Goal: Book appointment/travel/reservation

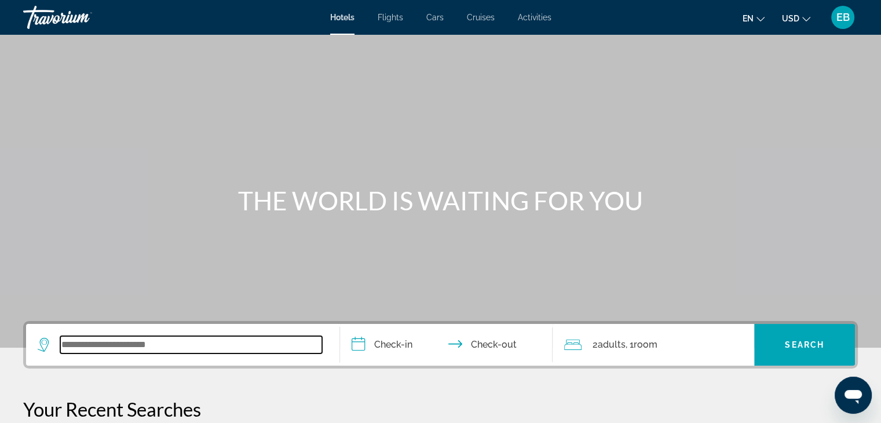
click at [127, 346] on input "Search widget" at bounding box center [191, 344] width 262 height 17
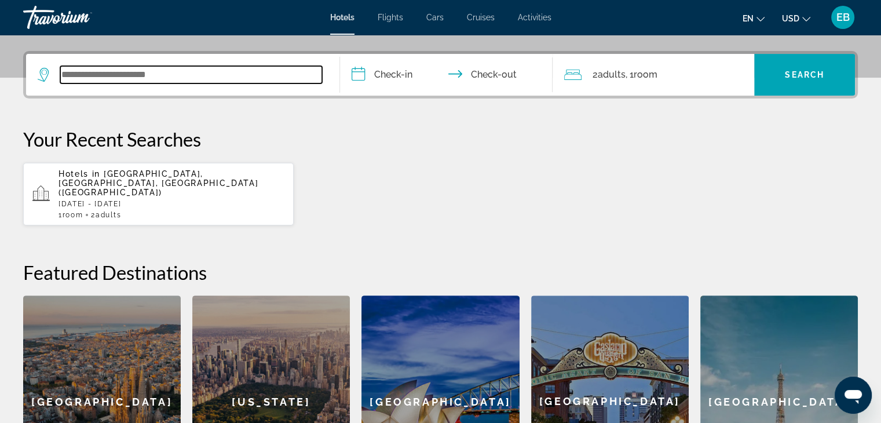
scroll to position [283, 0]
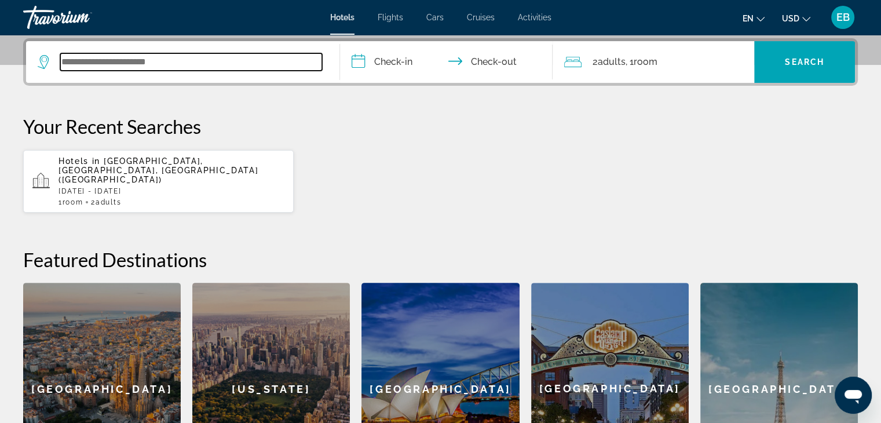
click at [78, 58] on input "Search widget" at bounding box center [191, 61] width 262 height 17
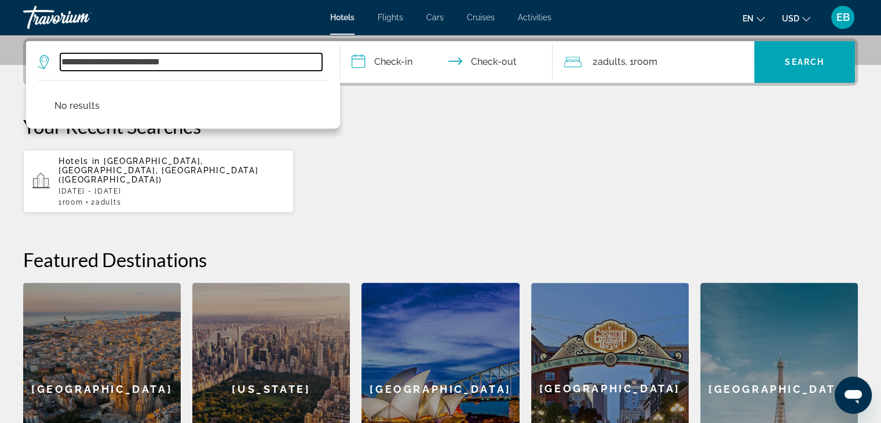
click at [122, 58] on input "**********" at bounding box center [191, 61] width 262 height 17
click at [150, 61] on input "**********" at bounding box center [191, 61] width 262 height 17
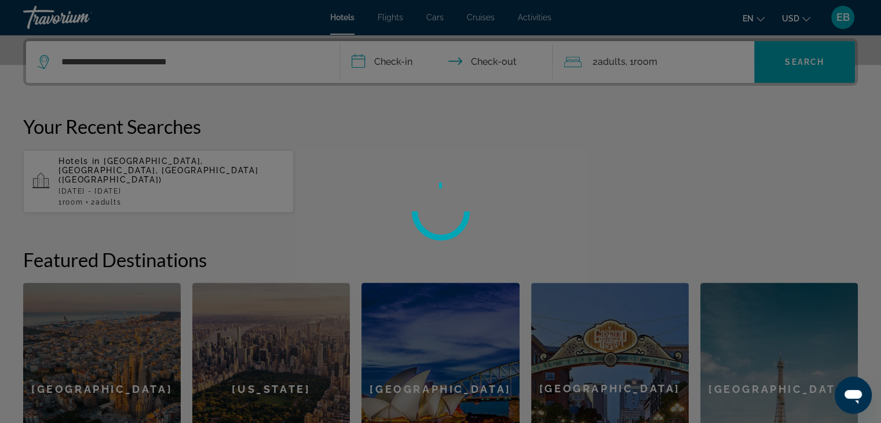
click at [169, 60] on div at bounding box center [440, 211] width 881 height 423
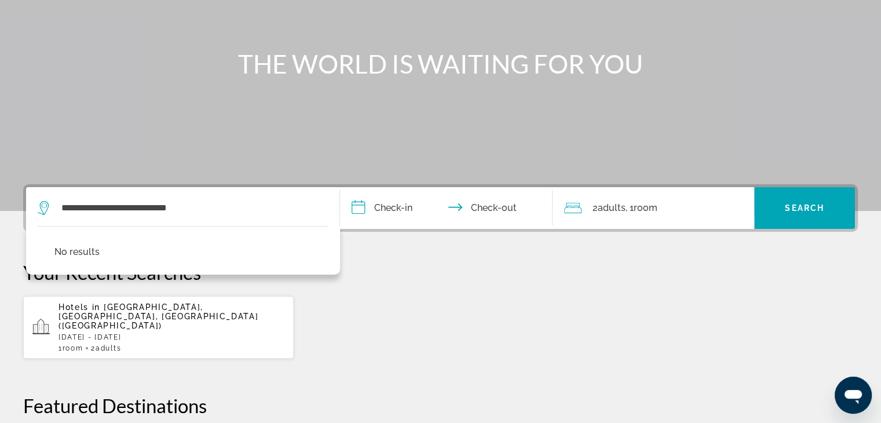
scroll to position [13, 0]
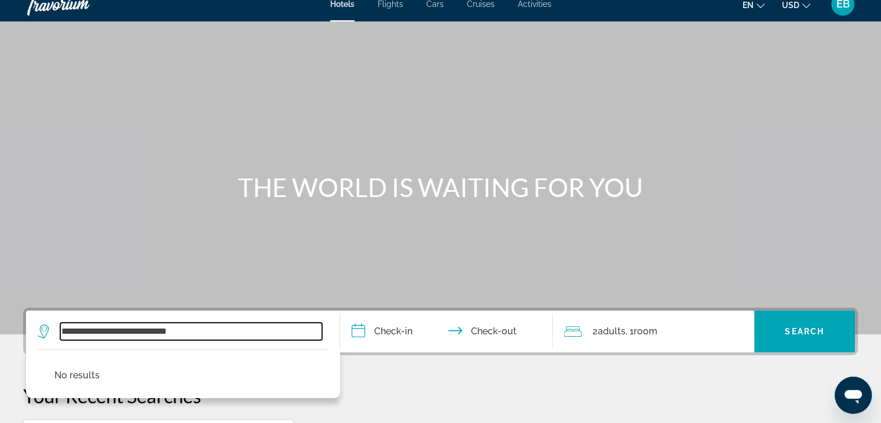
click at [197, 334] on input "**********" at bounding box center [191, 331] width 262 height 17
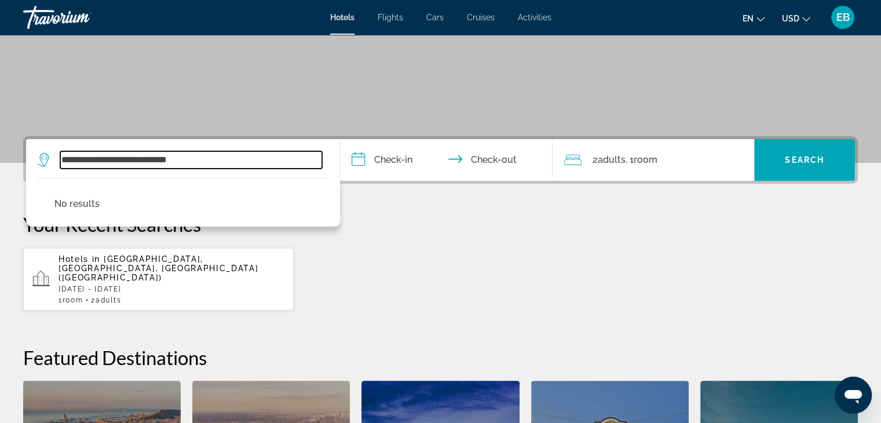
scroll to position [283, 0]
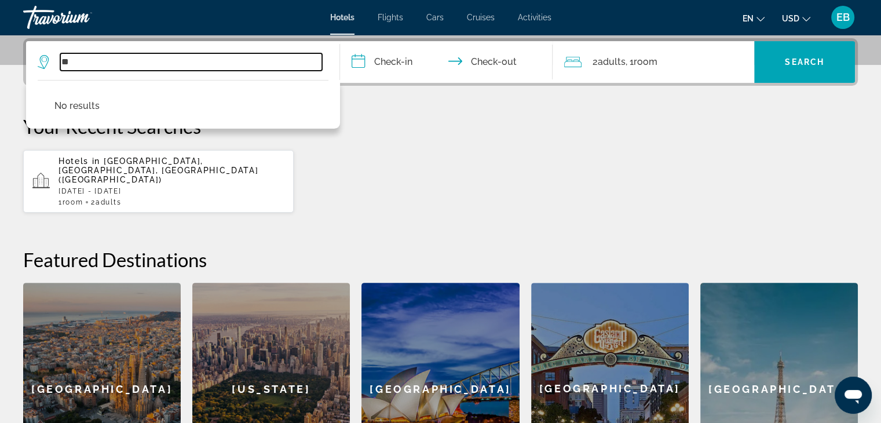
type input "*"
type input "**********"
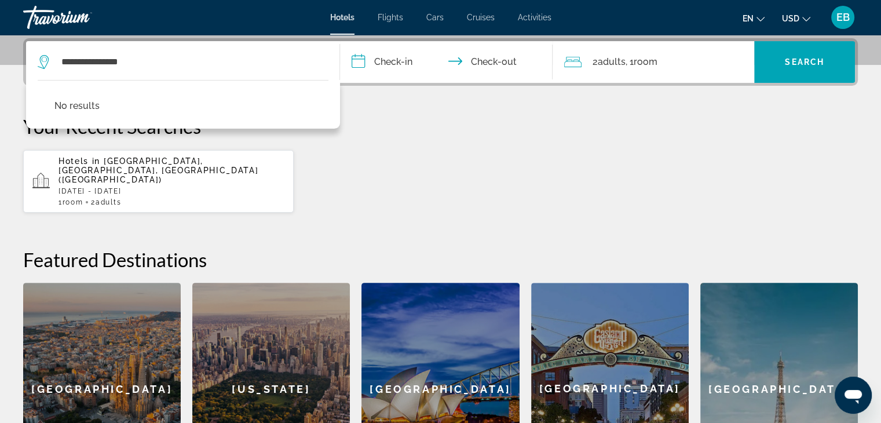
click at [365, 58] on input "**********" at bounding box center [449, 63] width 218 height 45
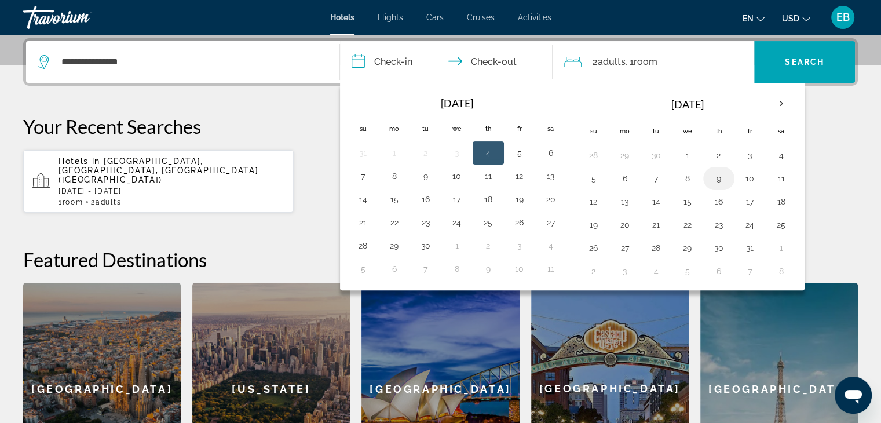
click at [714, 177] on button "9" at bounding box center [719, 178] width 19 height 16
click at [778, 178] on button "11" at bounding box center [781, 178] width 19 height 16
type input "**********"
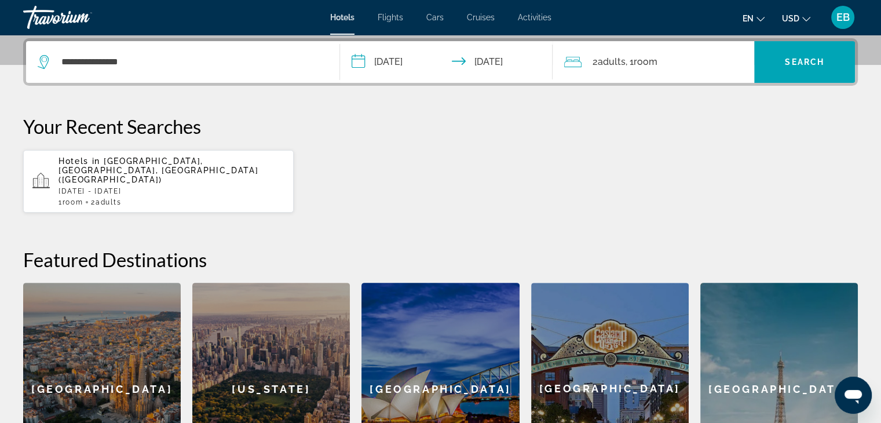
click at [599, 60] on span "Adults" at bounding box center [611, 61] width 28 height 11
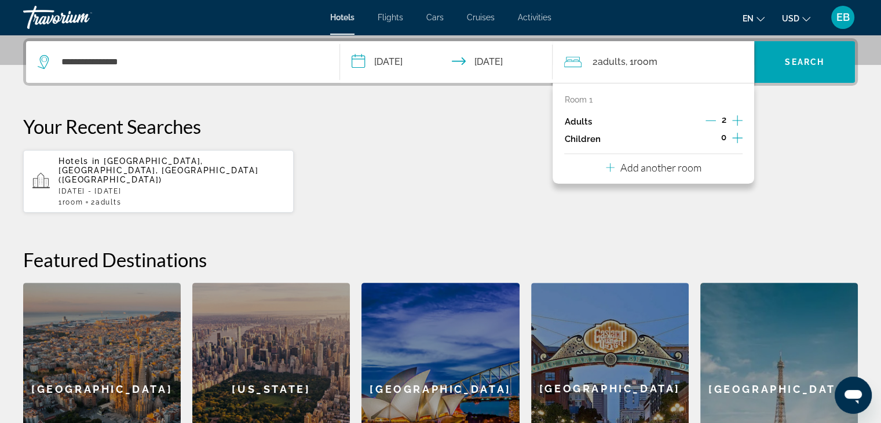
click at [711, 120] on icon "Decrement adults" at bounding box center [710, 120] width 10 height 10
click at [806, 60] on span "Search" at bounding box center [804, 61] width 39 height 9
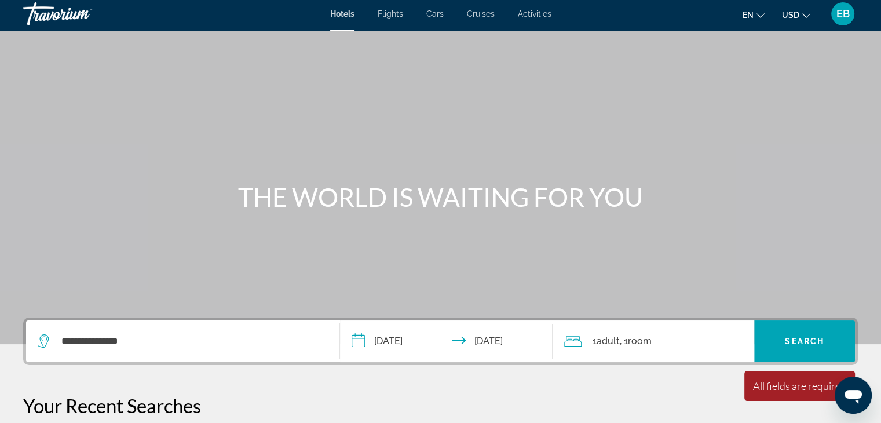
scroll to position [0, 0]
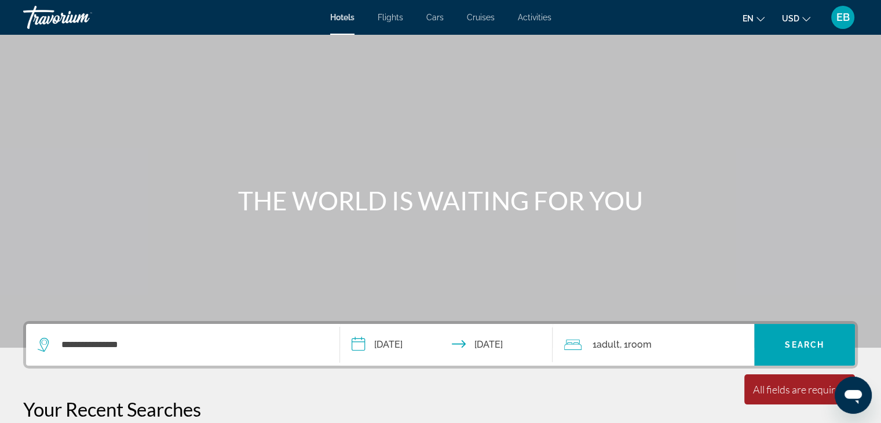
click at [339, 17] on span "Hotels" at bounding box center [342, 17] width 24 height 9
click at [802, 343] on span "Search" at bounding box center [804, 344] width 39 height 9
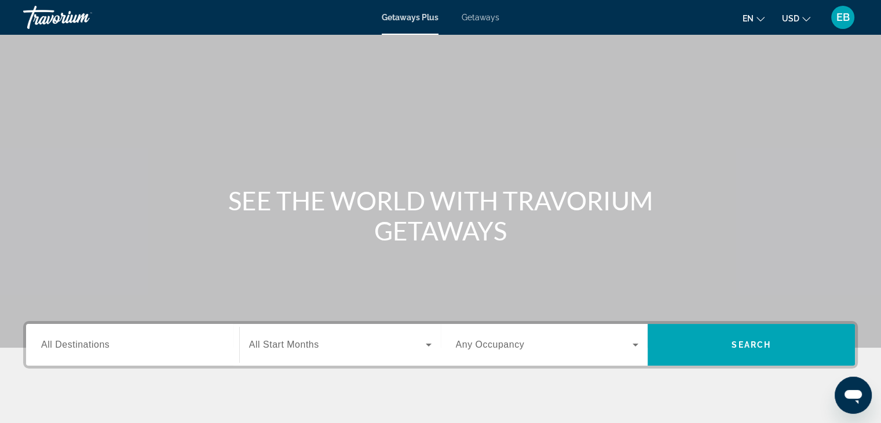
click at [53, 343] on span "All Destinations" at bounding box center [75, 344] width 68 height 10
click at [53, 343] on input "Destination All Destinations" at bounding box center [132, 345] width 183 height 14
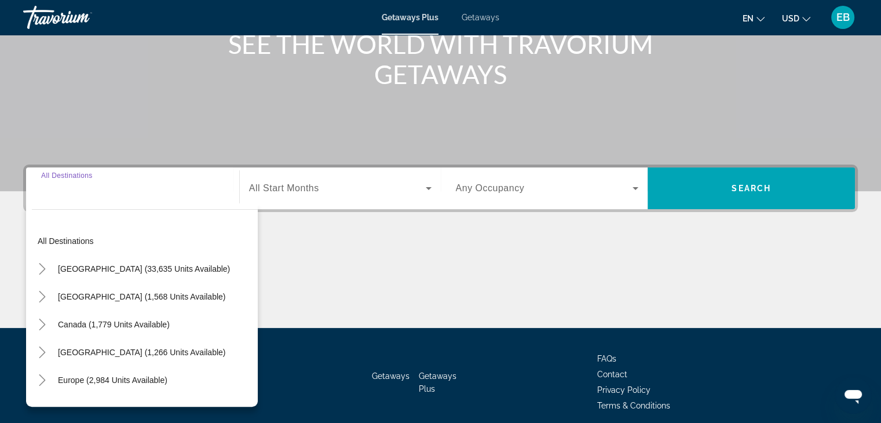
scroll to position [203, 0]
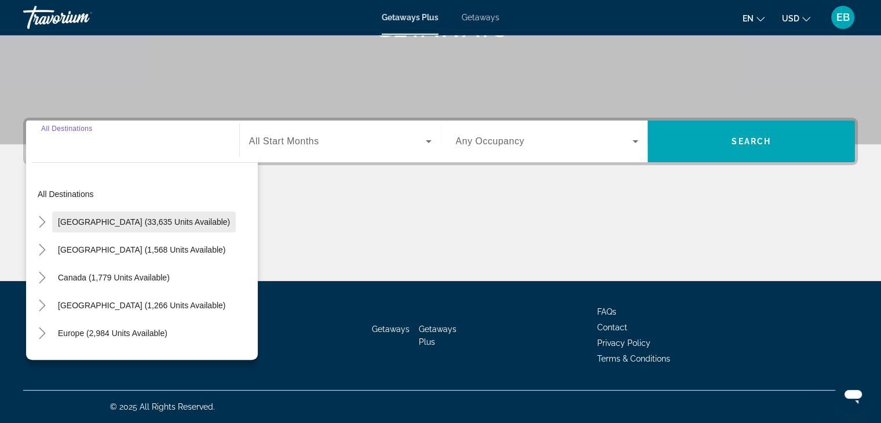
click at [137, 218] on span "[GEOGRAPHIC_DATA] (33,635 units available)" at bounding box center [144, 221] width 172 height 9
type input "**********"
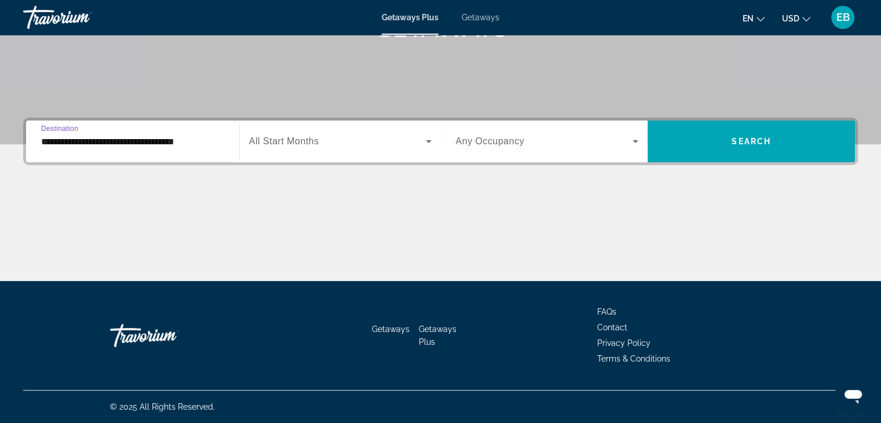
click at [426, 143] on icon "Search widget" at bounding box center [429, 141] width 14 height 14
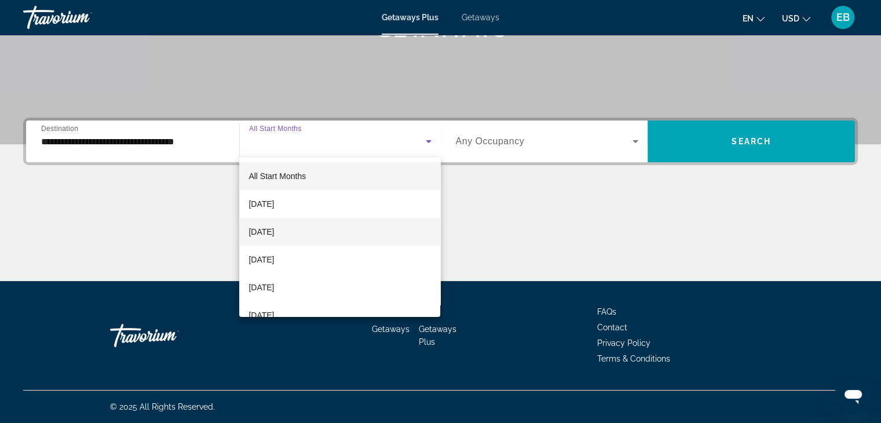
click at [269, 228] on span "[DATE]" at bounding box center [260, 232] width 25 height 14
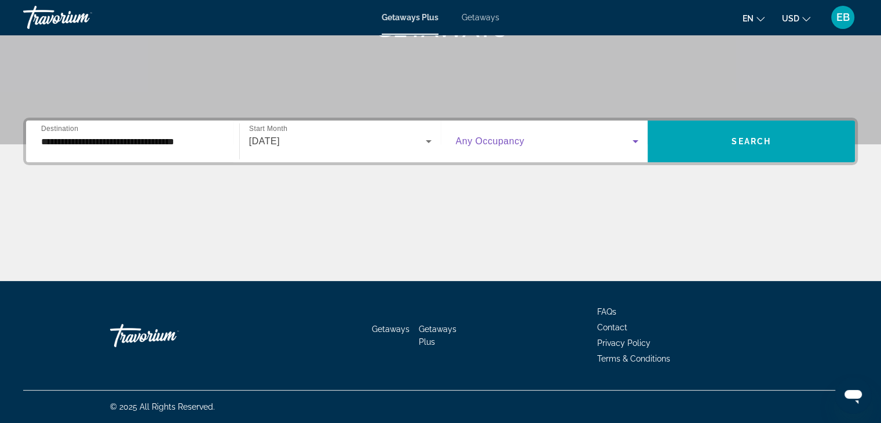
click at [637, 138] on icon "Search widget" at bounding box center [635, 141] width 14 height 14
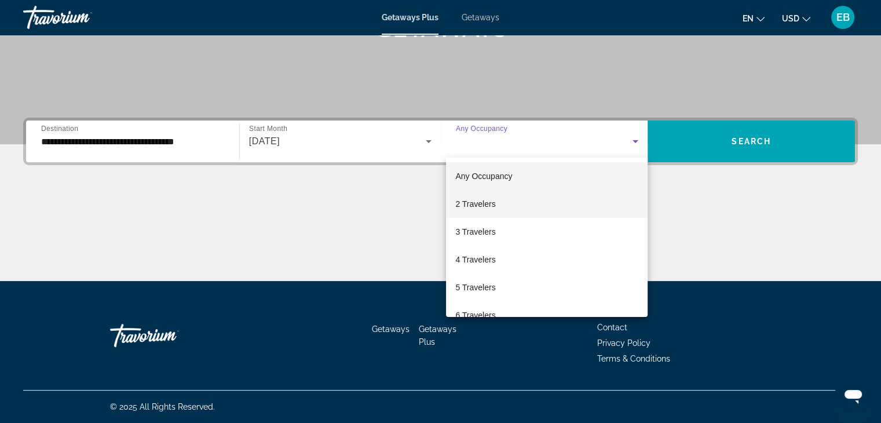
click at [490, 202] on span "2 Travelers" at bounding box center [475, 204] width 40 height 14
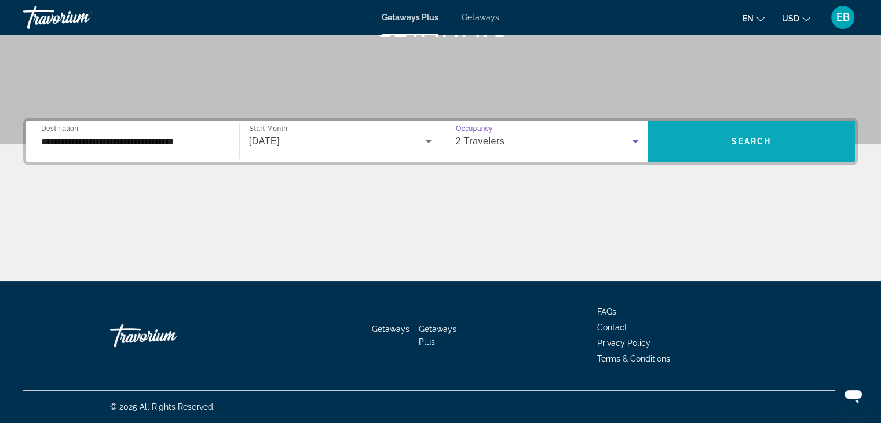
click at [760, 138] on span "Search" at bounding box center [751, 141] width 39 height 9
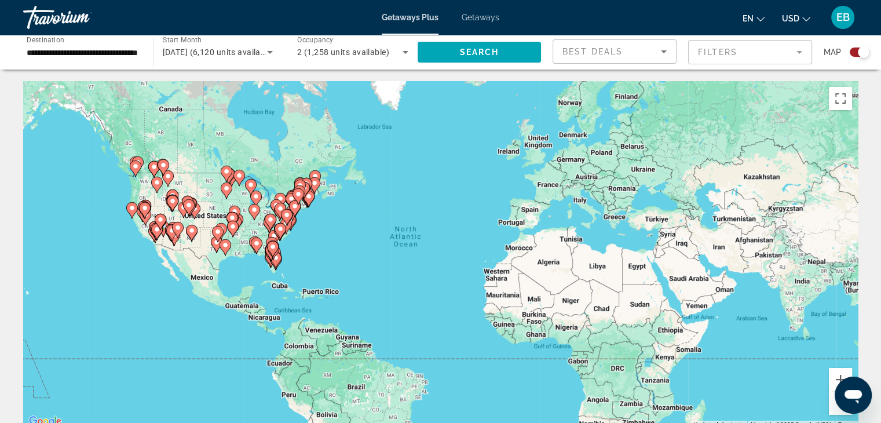
click at [154, 236] on gmp-advanced-marker "Main content" at bounding box center [157, 231] width 12 height 17
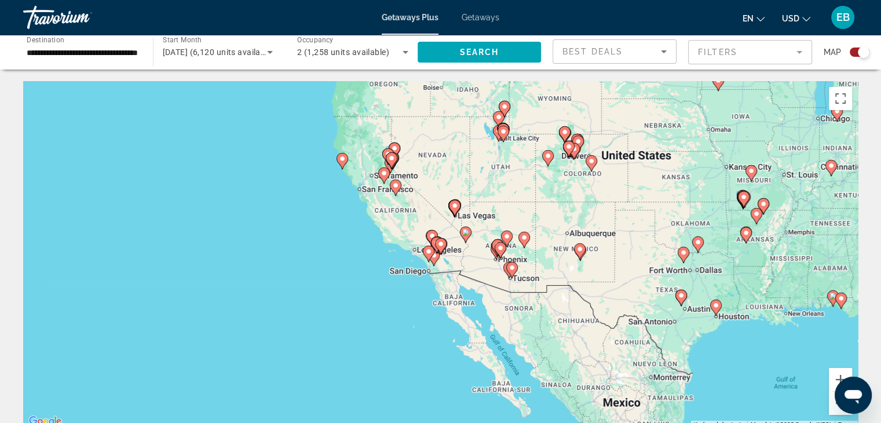
click at [429, 257] on icon "Main content" at bounding box center [428, 253] width 10 height 15
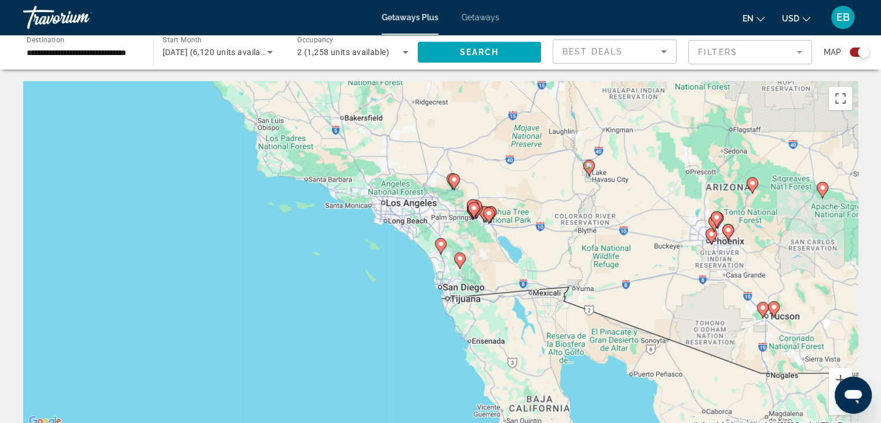
click at [459, 259] on image "Main content" at bounding box center [459, 258] width 7 height 7
type input "**********"
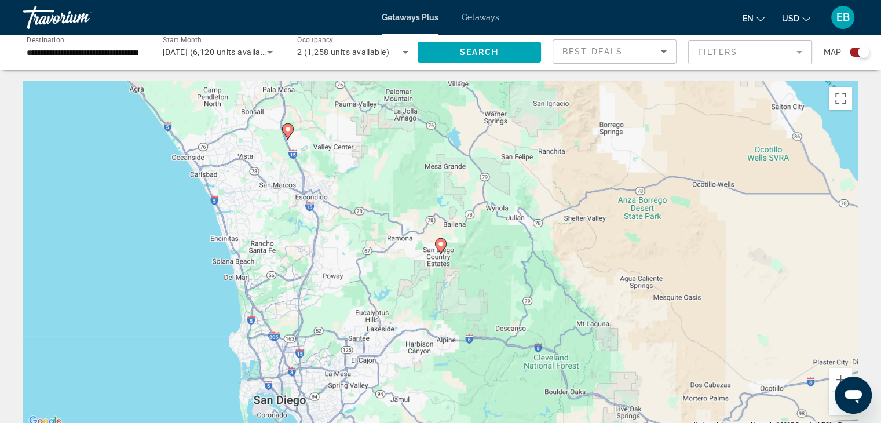
click at [309, 382] on div "To navigate, press the arrow keys. To activate drag with keyboard, press Alt + …" at bounding box center [440, 255] width 835 height 348
click at [663, 49] on icon "Sort by" at bounding box center [664, 52] width 14 height 14
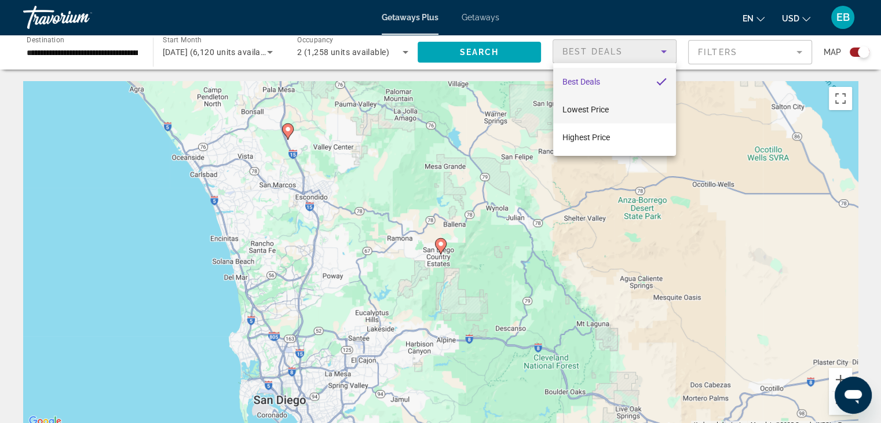
click at [597, 108] on span "Lowest Price" at bounding box center [585, 109] width 46 height 9
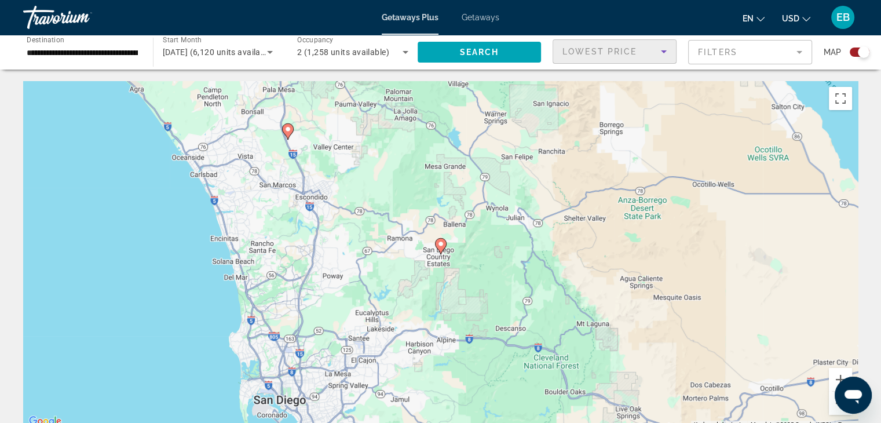
click at [796, 50] on mat-form-field "Filters" at bounding box center [750, 52] width 124 height 24
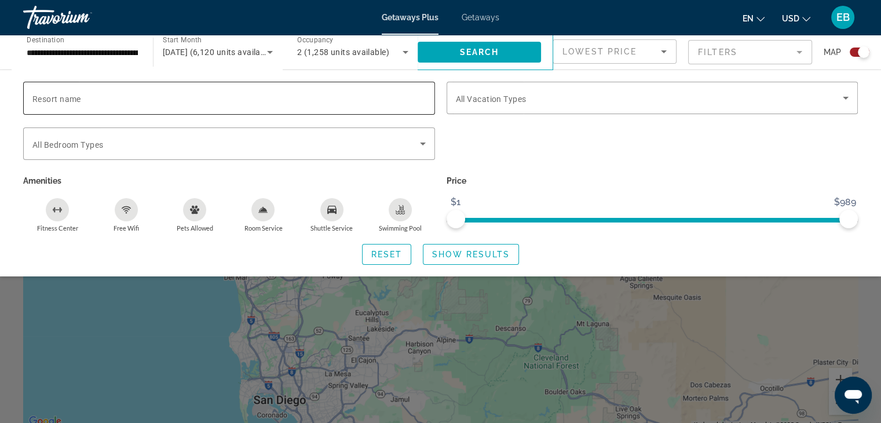
click at [39, 100] on span "Resort name" at bounding box center [56, 98] width 49 height 9
click at [39, 100] on input "Resort name" at bounding box center [228, 99] width 393 height 14
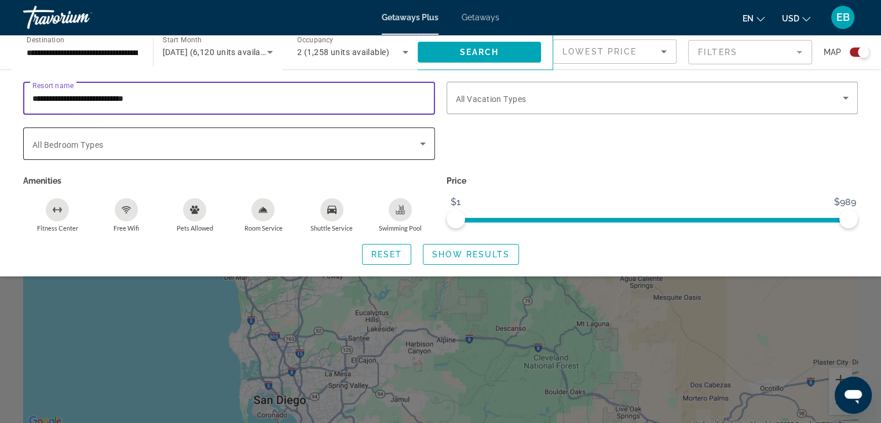
type input "**********"
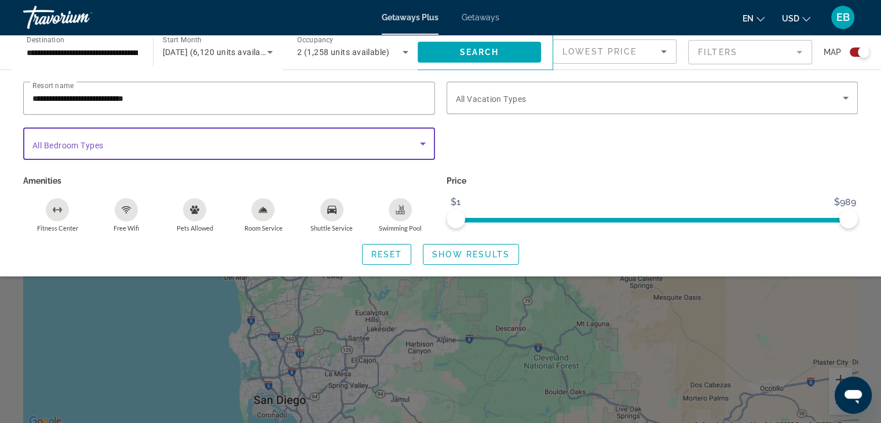
click at [422, 142] on icon "Search widget" at bounding box center [423, 143] width 6 height 3
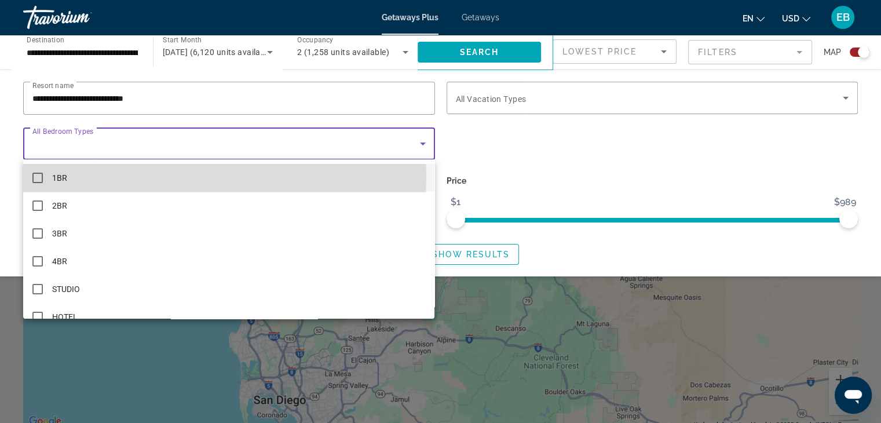
click at [39, 176] on mat-pseudo-checkbox at bounding box center [37, 178] width 10 height 10
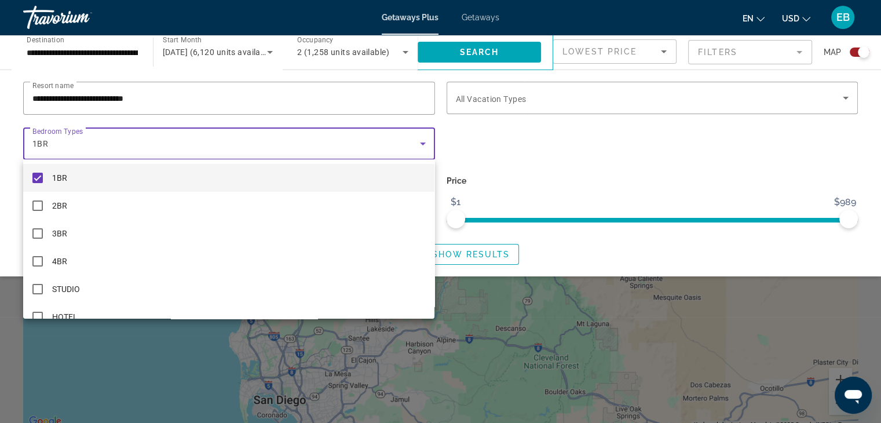
click at [846, 97] on div at bounding box center [440, 211] width 881 height 423
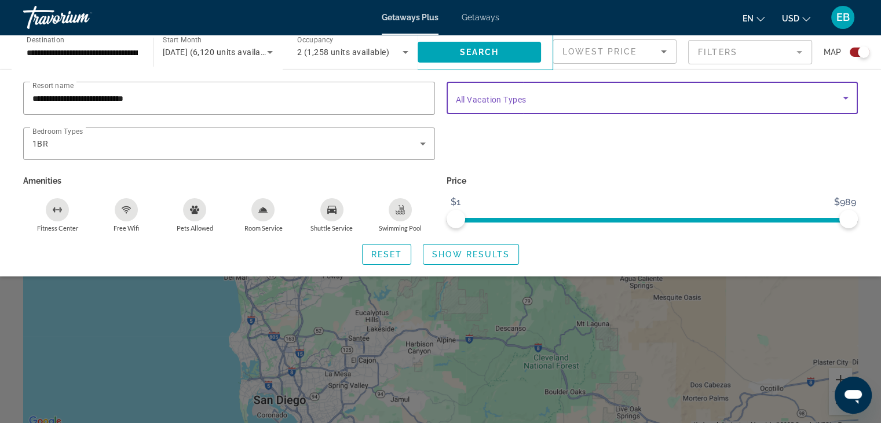
click at [846, 97] on icon "Search widget" at bounding box center [846, 98] width 6 height 3
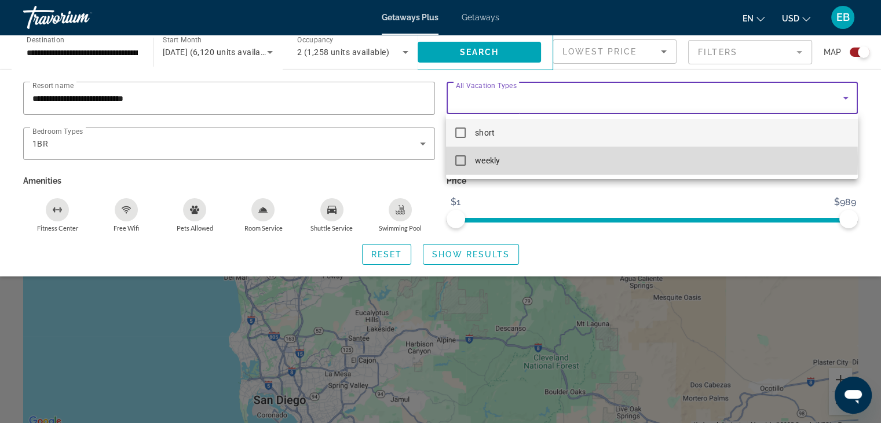
click at [460, 160] on mat-pseudo-checkbox at bounding box center [460, 160] width 10 height 10
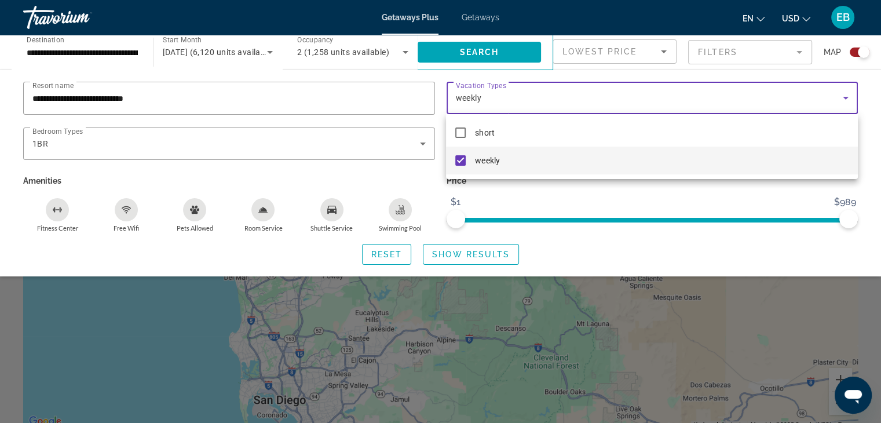
click at [663, 49] on div at bounding box center [440, 211] width 881 height 423
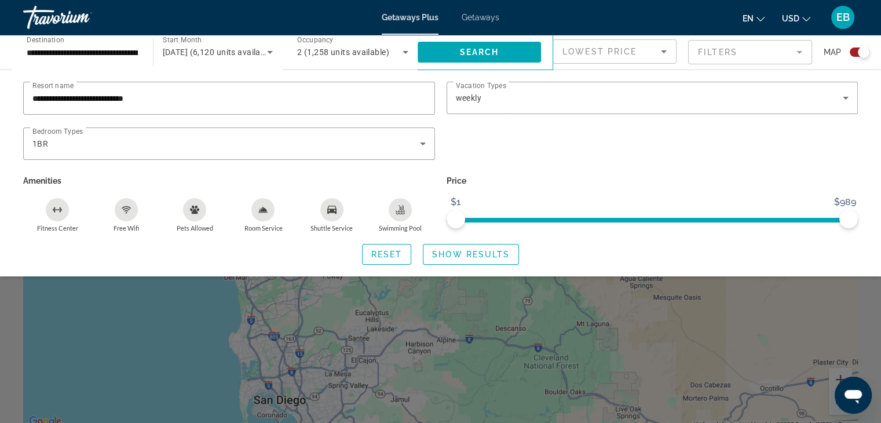
click at [663, 49] on icon "Sort by" at bounding box center [664, 52] width 14 height 14
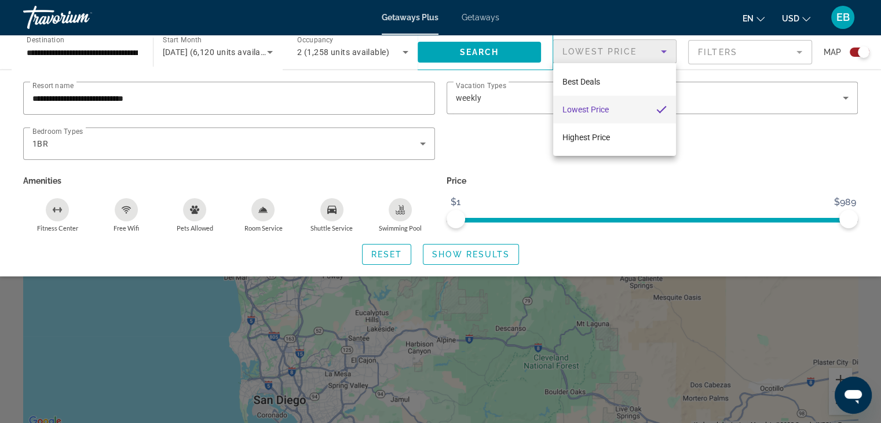
click at [860, 158] on div at bounding box center [440, 211] width 881 height 423
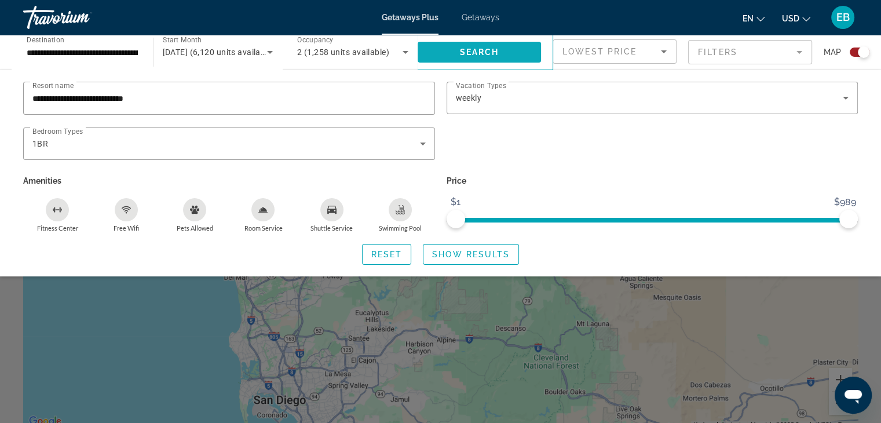
click at [477, 50] on span "Search" at bounding box center [478, 51] width 39 height 9
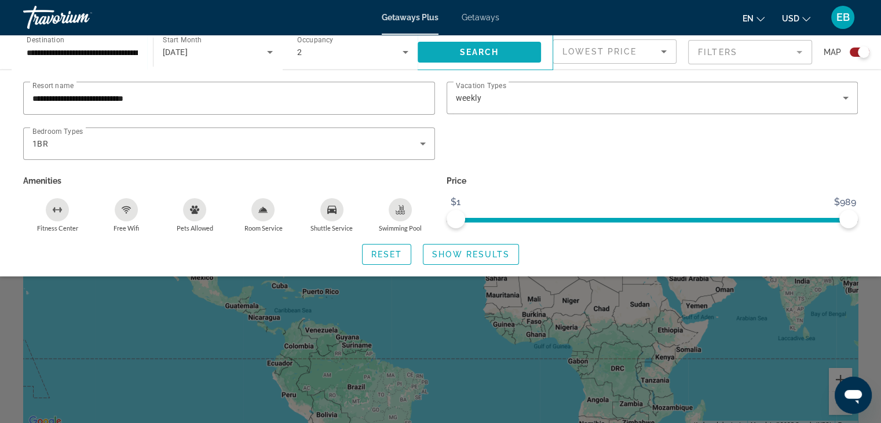
click at [482, 52] on span "Search" at bounding box center [478, 51] width 39 height 9
click at [471, 253] on span "Show Results" at bounding box center [471, 254] width 78 height 9
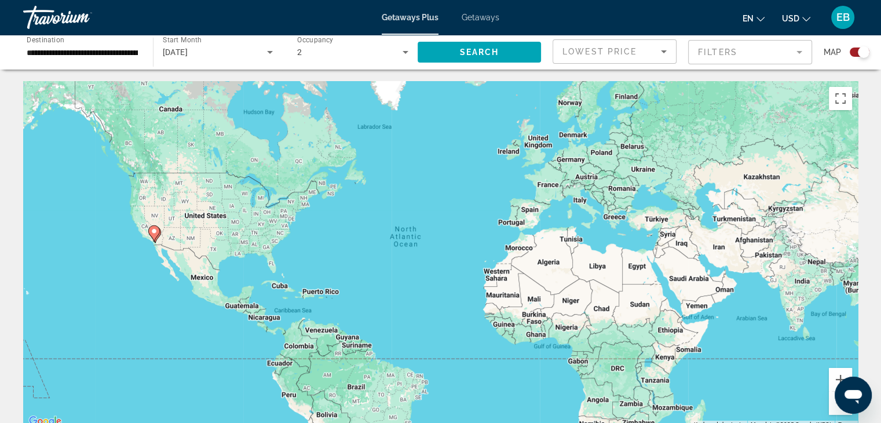
click at [798, 53] on mat-form-field "Filters" at bounding box center [750, 52] width 124 height 24
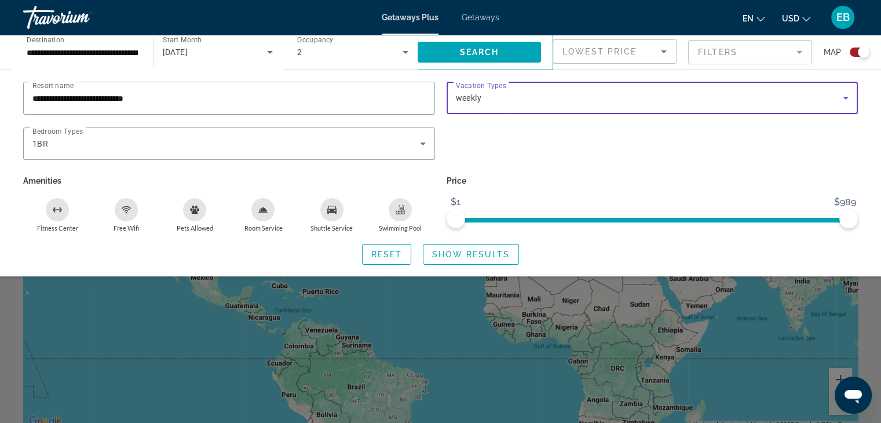
click at [844, 98] on icon "Search widget" at bounding box center [846, 98] width 6 height 3
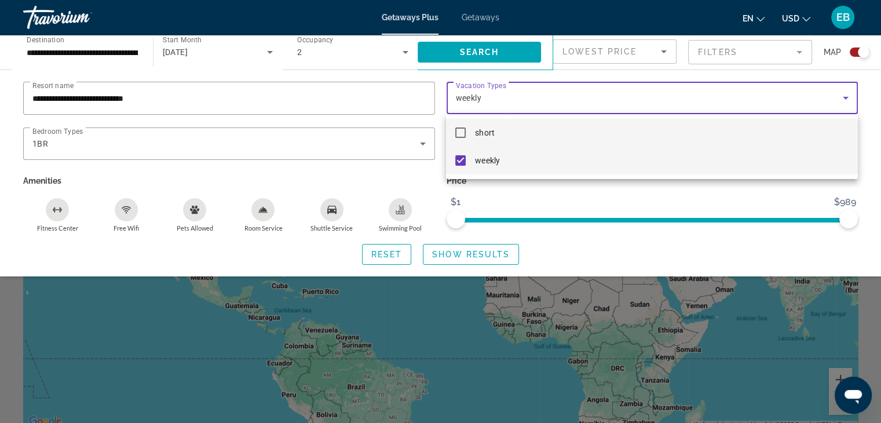
click at [460, 130] on mat-pseudo-checkbox at bounding box center [460, 132] width 10 height 10
click at [460, 160] on mat-pseudo-checkbox at bounding box center [460, 160] width 10 height 10
click at [460, 159] on mat-pseudo-checkbox at bounding box center [460, 160] width 10 height 10
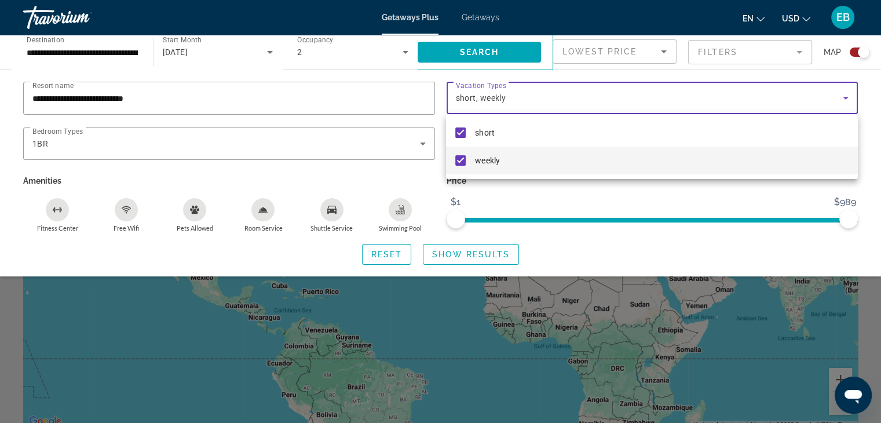
click at [460, 159] on mat-pseudo-checkbox at bounding box center [460, 160] width 10 height 10
click at [664, 50] on div at bounding box center [440, 211] width 881 height 423
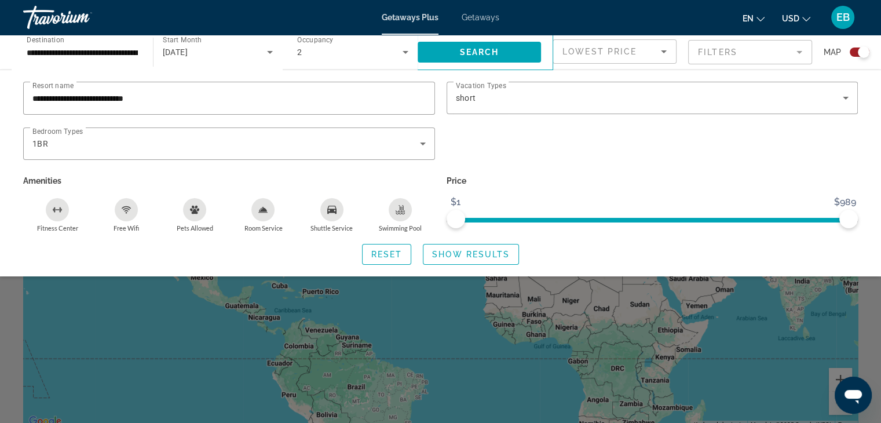
click at [661, 53] on icon "Sort by" at bounding box center [664, 52] width 14 height 14
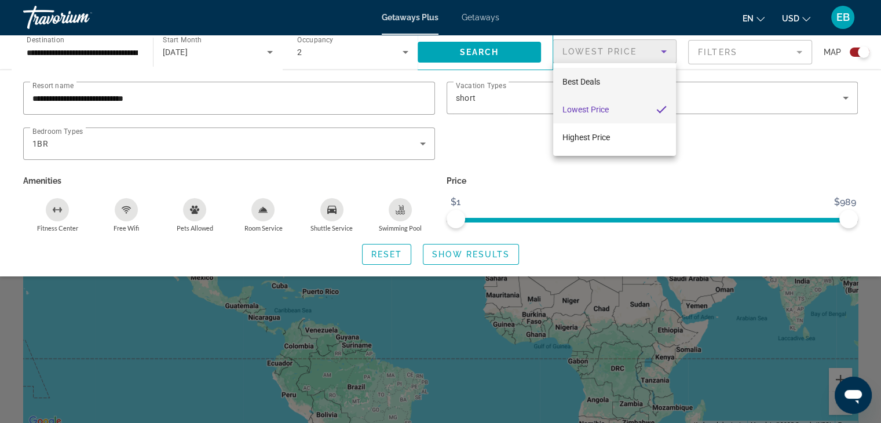
click at [591, 80] on span "Best Deals" at bounding box center [581, 81] width 38 height 9
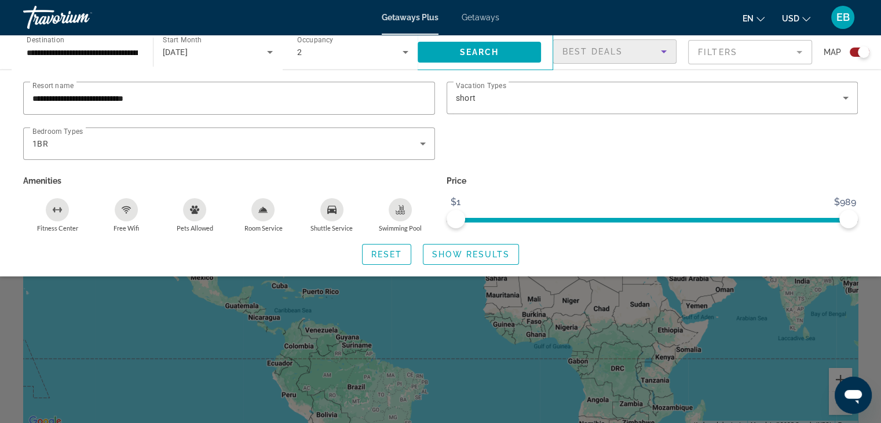
click at [128, 213] on icon "Free Wifi" at bounding box center [126, 209] width 9 height 9
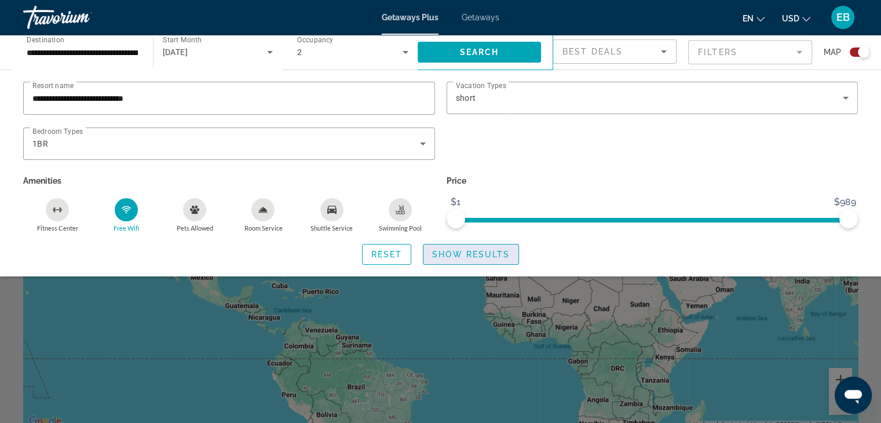
click at [477, 252] on span "Show Results" at bounding box center [471, 254] width 78 height 9
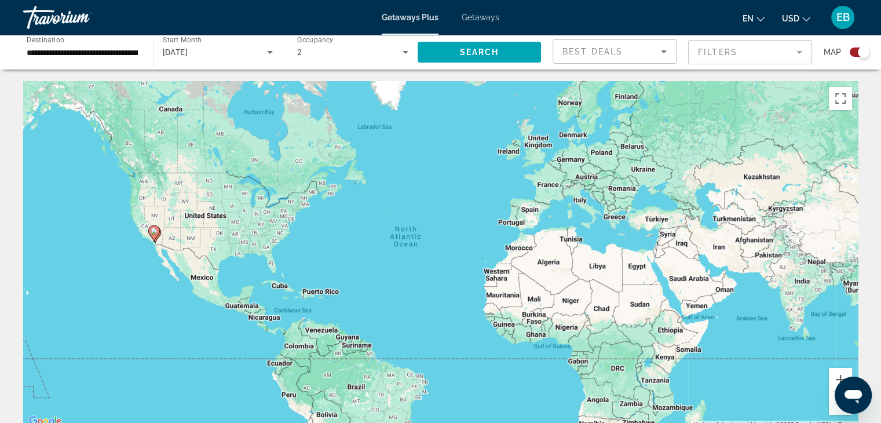
click at [155, 241] on gmp-advanced-marker "Main content" at bounding box center [154, 233] width 12 height 17
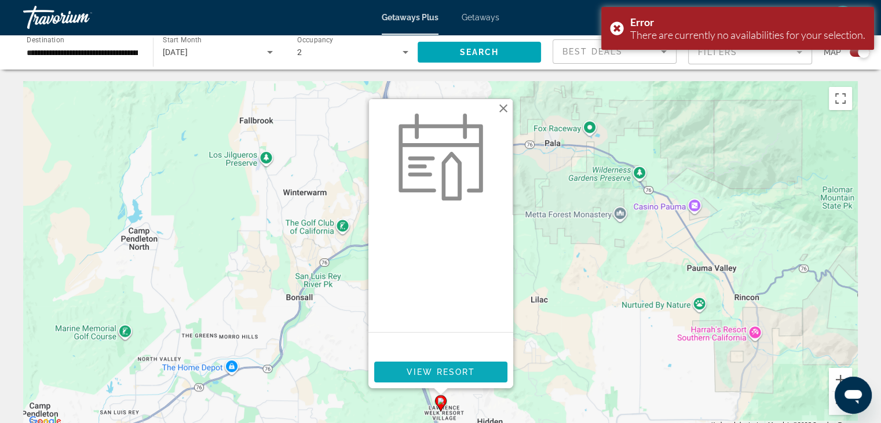
click at [439, 368] on span "View Resort" at bounding box center [440, 371] width 68 height 9
